Goal: Task Accomplishment & Management: Manage account settings

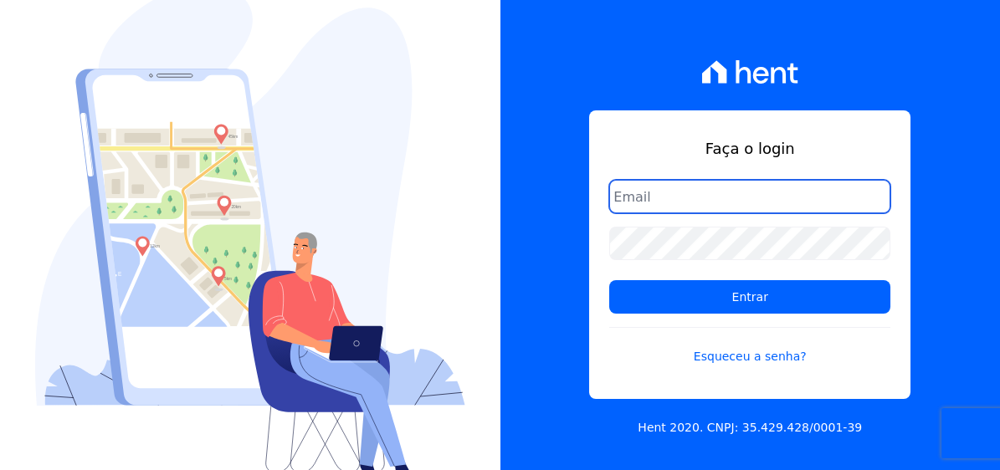
click at [720, 202] on input "email" at bounding box center [749, 196] width 281 height 33
type input "dilayne@fronteimoveis.com.br"
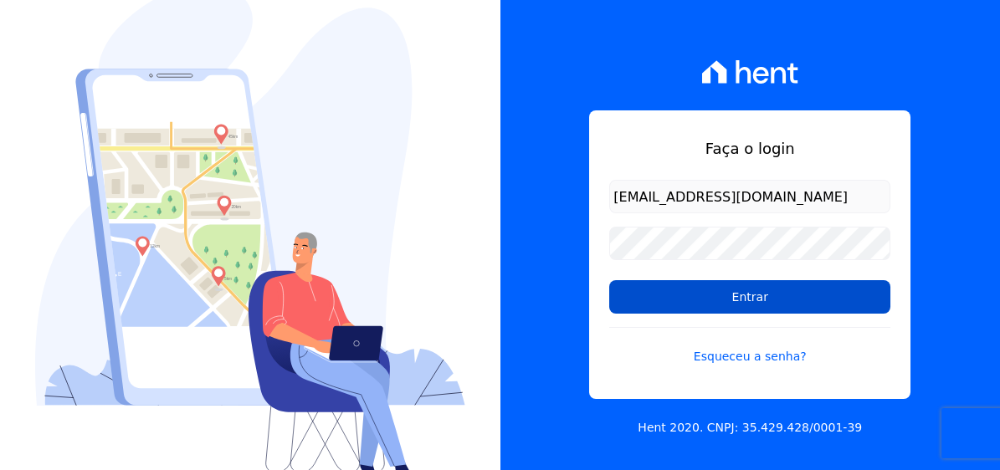
click at [769, 300] on input "Entrar" at bounding box center [749, 296] width 281 height 33
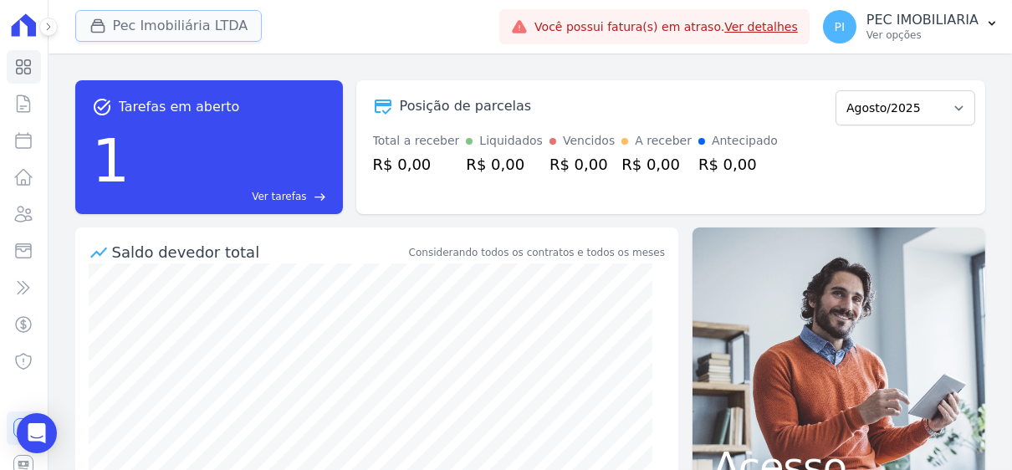
click at [178, 19] on button "Pec Imobiliária LTDA" at bounding box center [168, 26] width 187 height 32
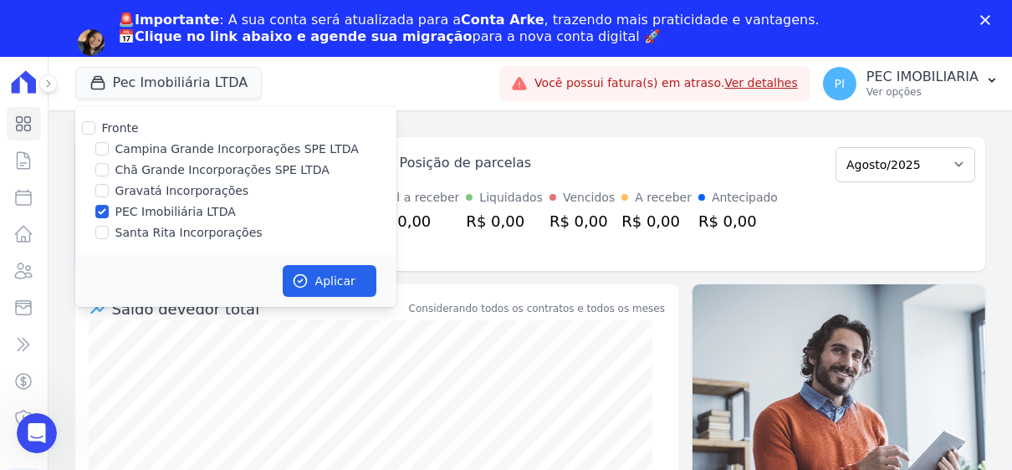
click at [106, 159] on div "Fronte Campina Grande Incorporações SPE LTDA Chã Grande Incorporações SPE LTDA …" at bounding box center [235, 180] width 321 height 149
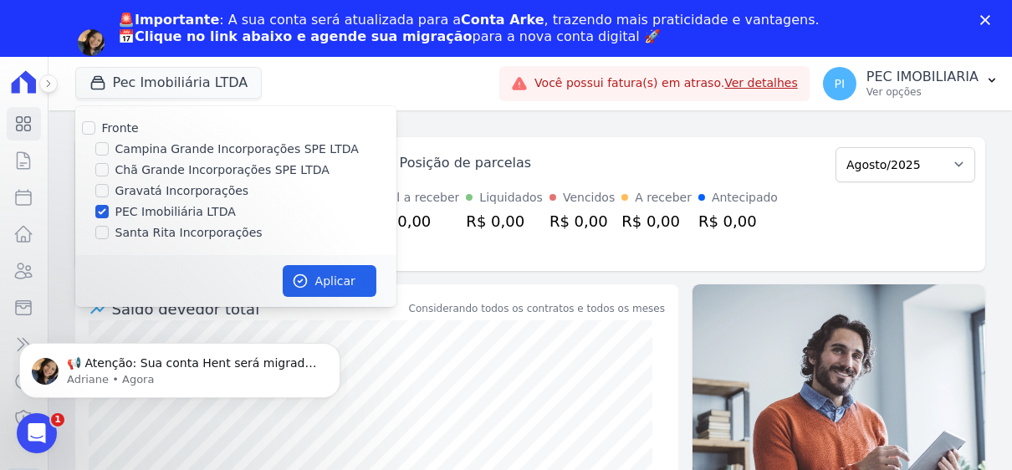
click at [109, 212] on div "PEC Imobiliária LTDA" at bounding box center [235, 212] width 321 height 18
click at [104, 207] on input "PEC Imobiliária LTDA" at bounding box center [101, 211] width 13 height 13
checkbox input "false"
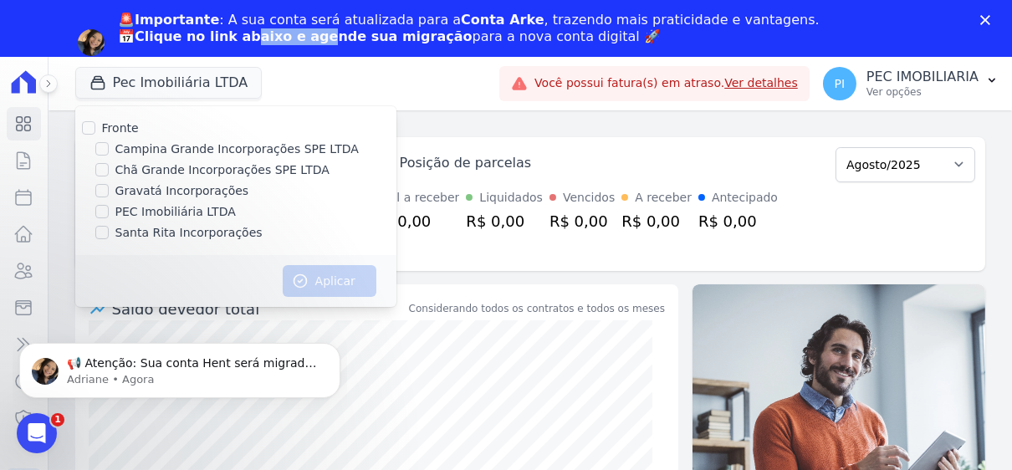
drag, startPoint x: 269, startPoint y: 34, endPoint x: 334, endPoint y: 34, distance: 65.2
click at [334, 34] on b "Clique no link abaixo e agende sua migração" at bounding box center [304, 36] width 338 height 16
click at [99, 193] on input "Gravatá Incorporações" at bounding box center [101, 190] width 13 height 13
checkbox input "true"
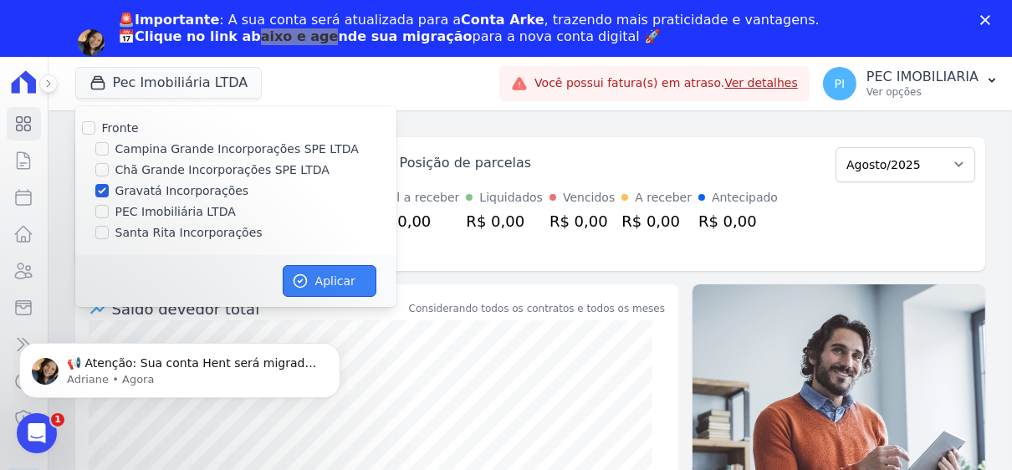
click at [340, 278] on button "Aplicar" at bounding box center [330, 281] width 94 height 32
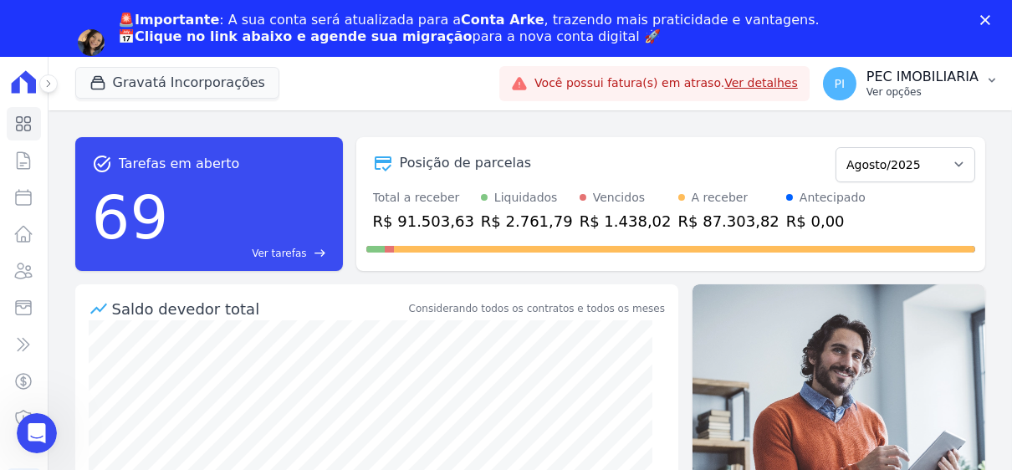
click at [882, 83] on p "PEC IMOBILIARIA" at bounding box center [923, 77] width 112 height 17
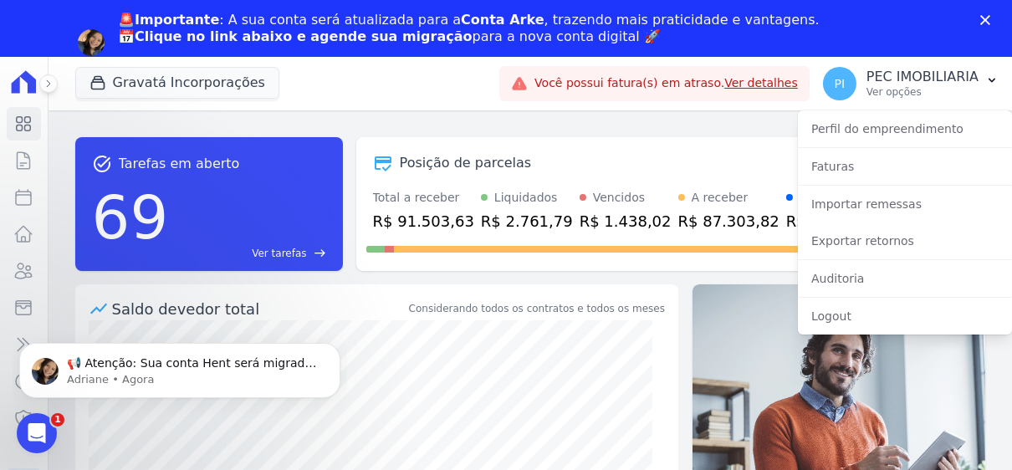
click at [414, 133] on div "task_alt Tarefas em aberto 69 Ver tarefas east Posição de parcelas Julho/2021 A…" at bounding box center [530, 204] width 910 height 161
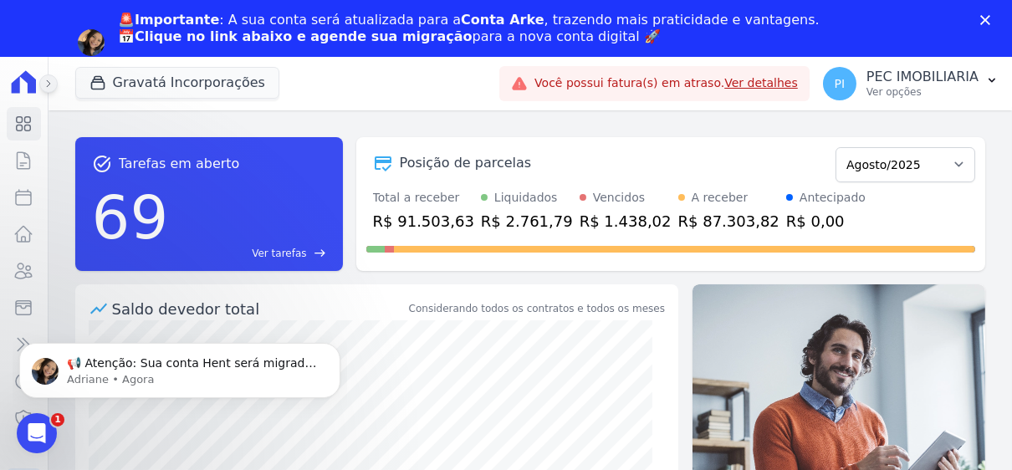
click at [47, 84] on icon at bounding box center [48, 84] width 10 height 10
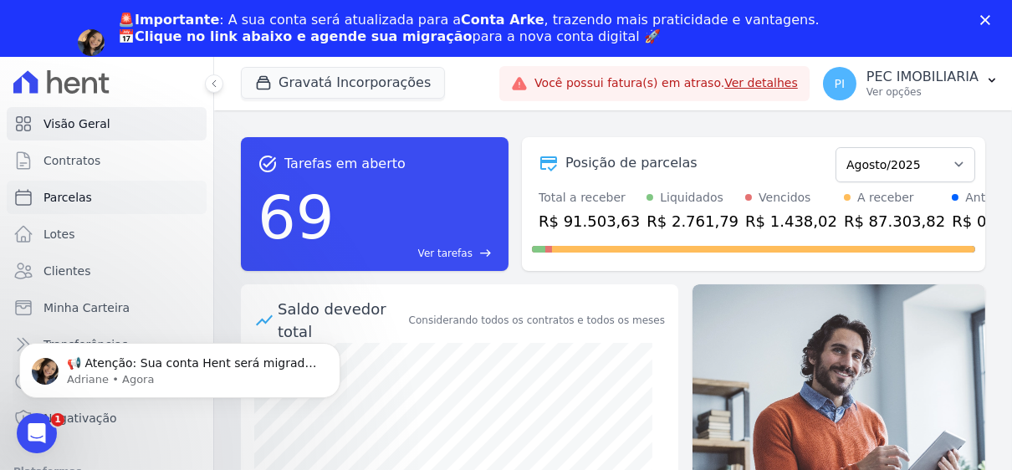
click at [90, 203] on link "Parcelas" at bounding box center [107, 197] width 200 height 33
select select
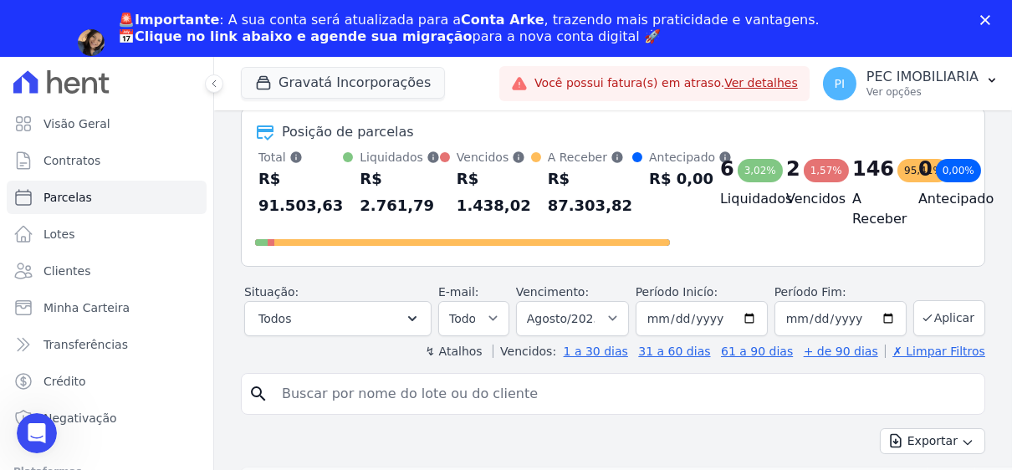
scroll to position [167, 0]
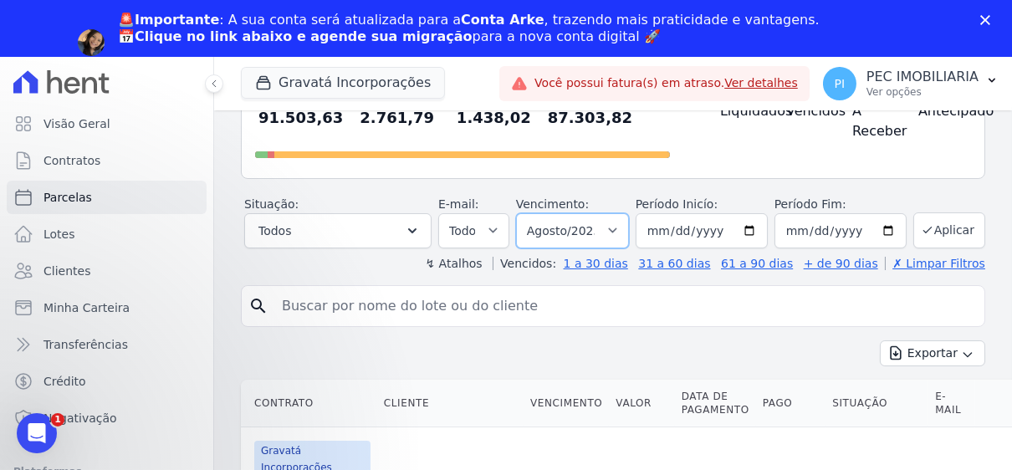
click at [611, 247] on select "Filtrar por período ──────── Todos os meses Julho/2021 Agosto/2021 Setembro/202…" at bounding box center [572, 230] width 113 height 35
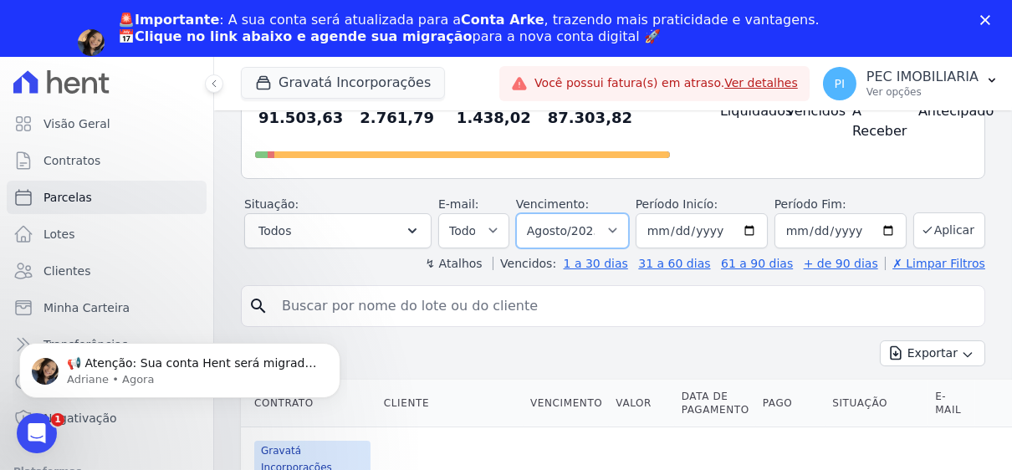
scroll to position [0, 0]
select select "06/2025"
click at [519, 228] on select "Filtrar por período ──────── Todos os meses Julho/2021 Agosto/2021 Setembro/202…" at bounding box center [572, 230] width 113 height 35
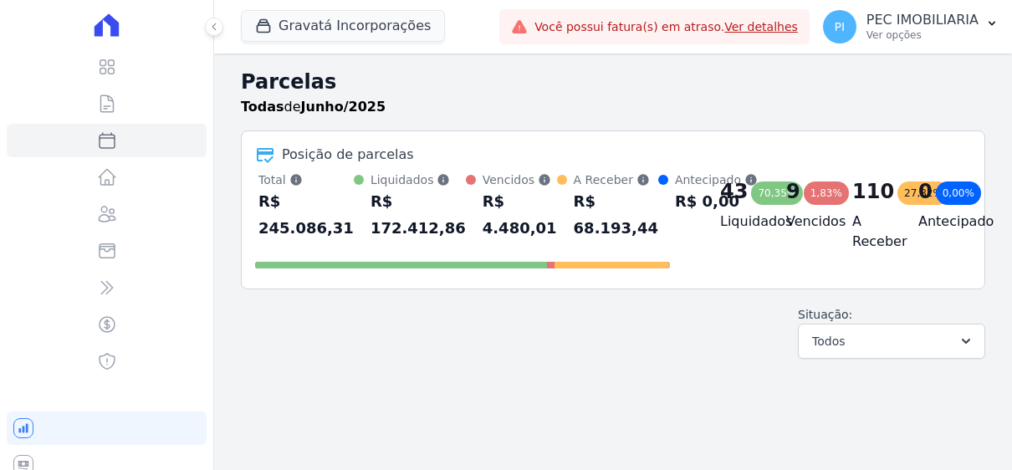
select select
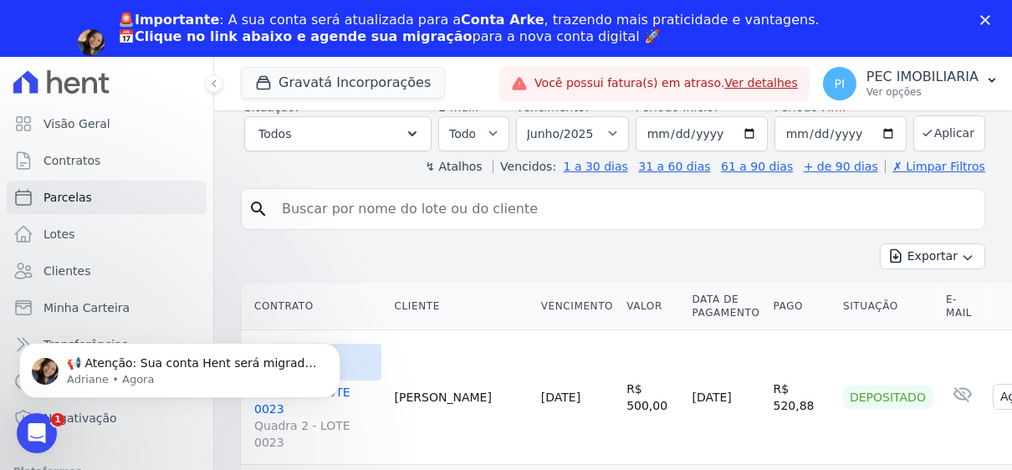
scroll to position [250, 0]
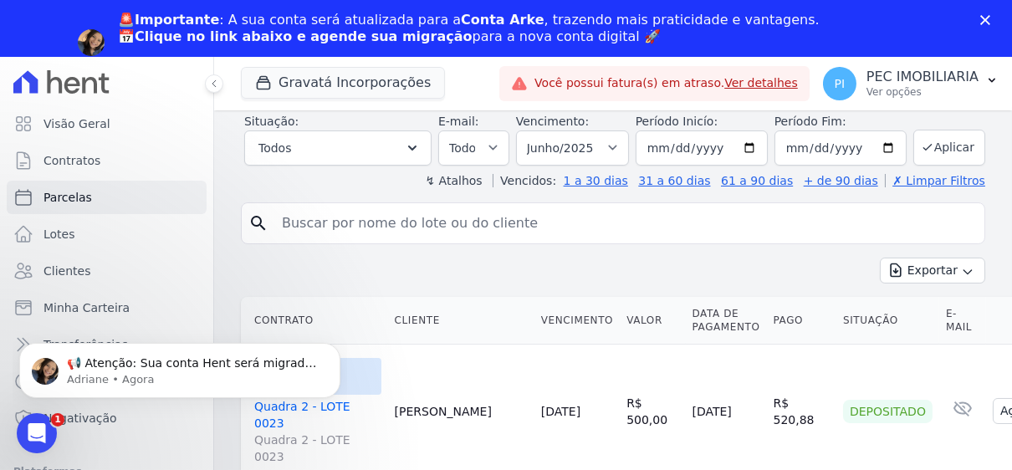
click at [480, 239] on input "search" at bounding box center [625, 223] width 706 height 33
type input "will"
select select
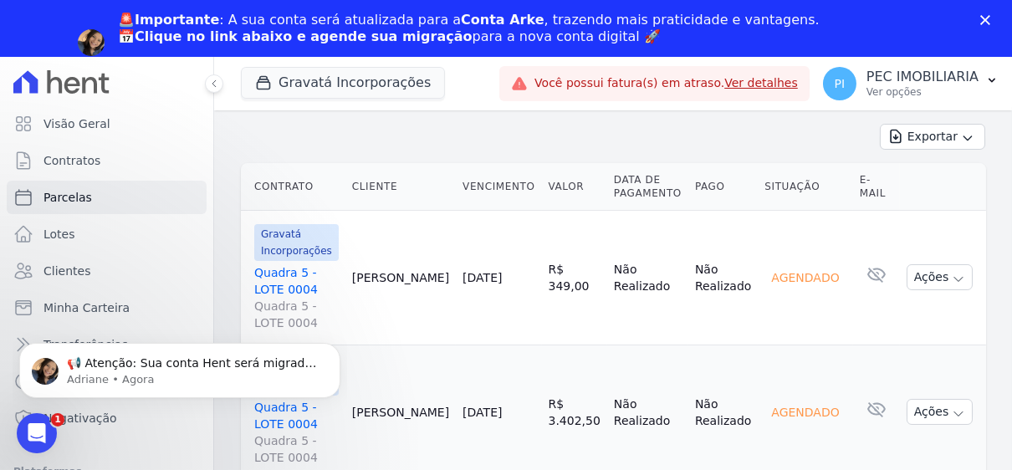
drag, startPoint x: 560, startPoint y: 414, endPoint x: 662, endPoint y: 401, distance: 102.1
click at [662, 401] on tr "Gravatá Incorporações Quadra 5 - LOTE 0004 Quadra 5 - LOTE 0004 William Silva 1…" at bounding box center [613, 412] width 745 height 135
drag, startPoint x: 774, startPoint y: 410, endPoint x: 832, endPoint y: 403, distance: 58.9
click at [832, 403] on div "Agendado" at bounding box center [805, 412] width 81 height 23
